Goal: Find contact information: Find contact information

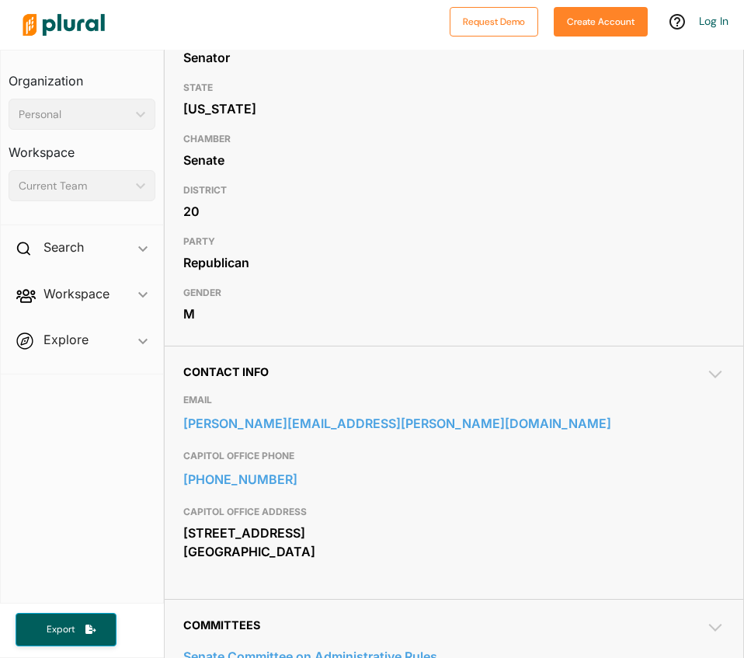
scroll to position [264, 0]
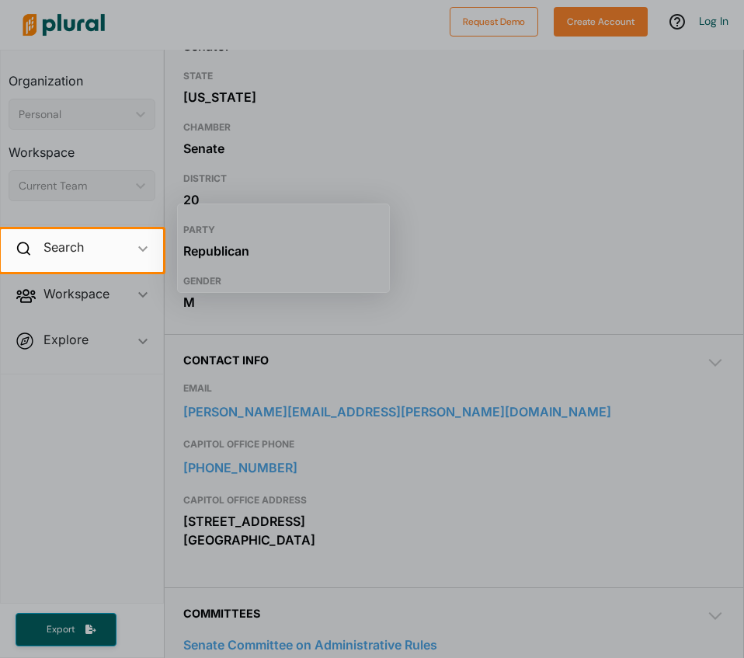
click at [306, 460] on div at bounding box center [372, 465] width 744 height 386
drag, startPoint x: 266, startPoint y: 468, endPoint x: 207, endPoint y: 467, distance: 59.0
click at [207, 467] on div at bounding box center [372, 465] width 744 height 386
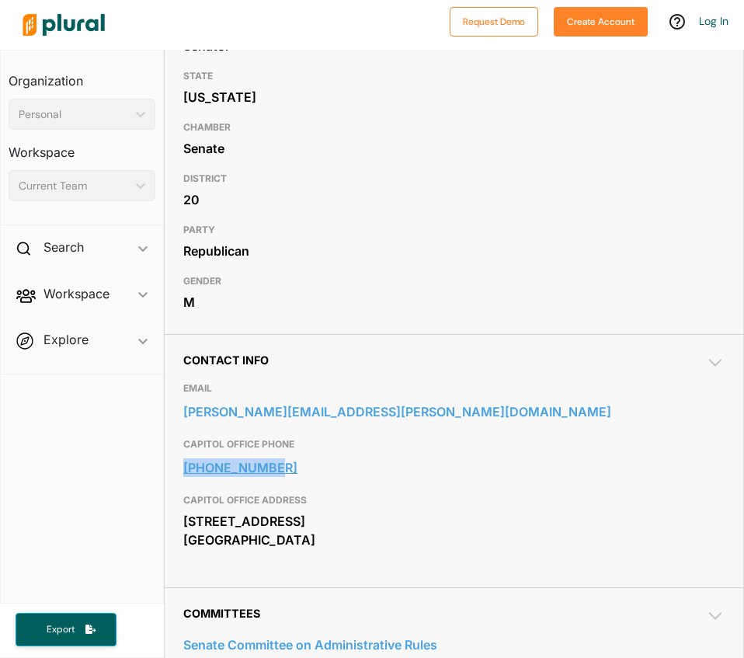
copy link "573-751-1503"
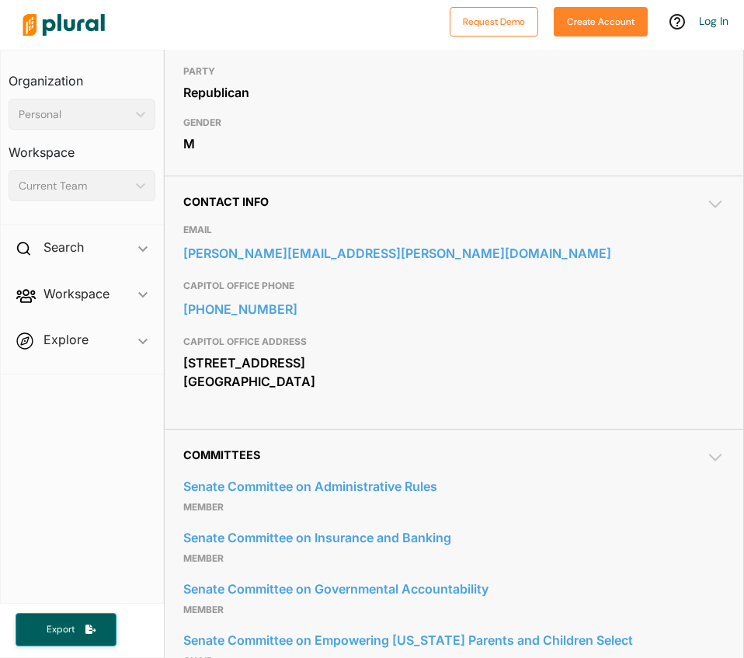
click at [205, 419] on div "Contact Info EMAIL curtis.trent@senate.mo.gov CAPITOL OFFICE PHONE 573-751-1503…" at bounding box center [454, 301] width 578 height 253
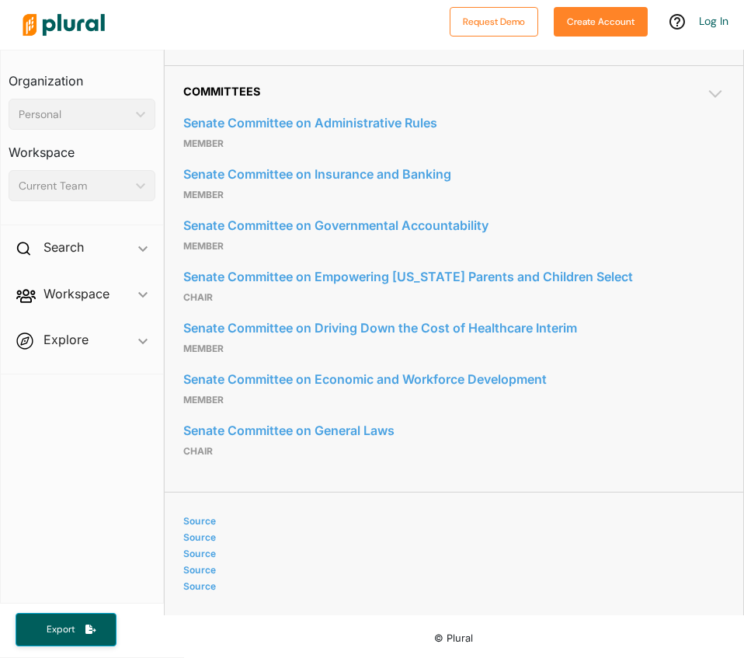
scroll to position [761, 0]
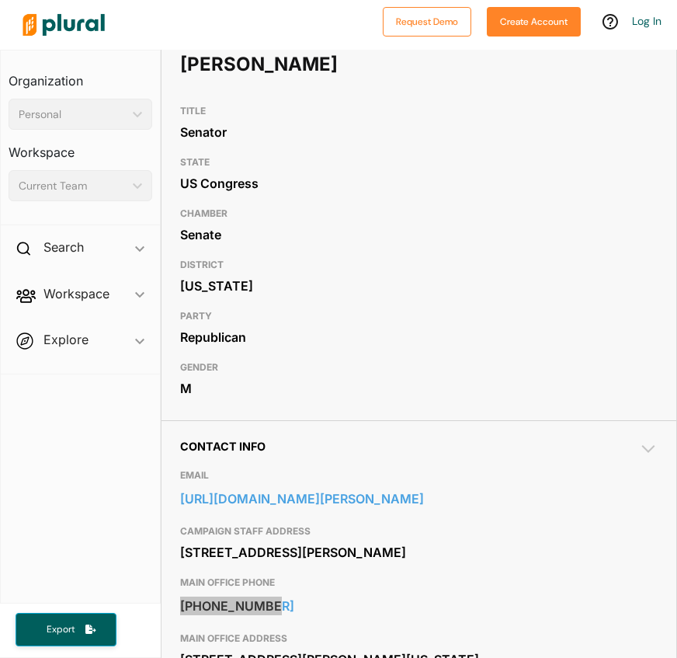
scroll to position [115, 0]
